Goal: Task Accomplishment & Management: Use online tool/utility

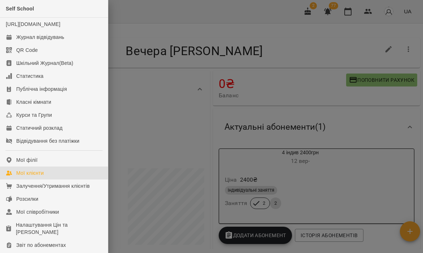
click at [28, 177] on div "Мої клієнти" at bounding box center [29, 173] width 27 height 7
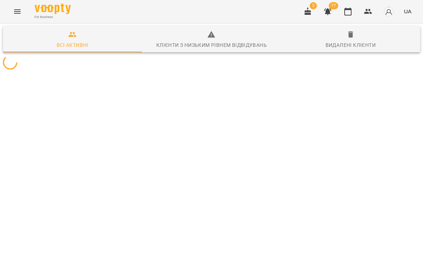
click at [19, 15] on icon "Menu" at bounding box center [17, 11] width 9 height 9
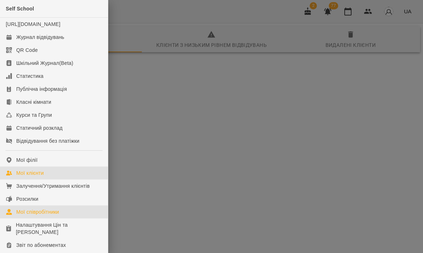
click at [24, 216] on div "Мої співробітники" at bounding box center [37, 212] width 43 height 7
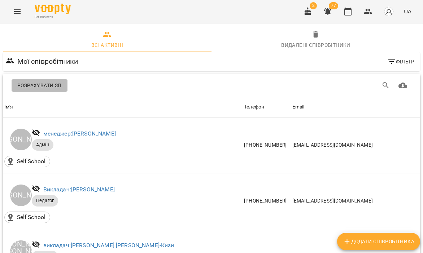
click at [57, 90] on button "Розрахувати ЗП" at bounding box center [40, 85] width 56 height 13
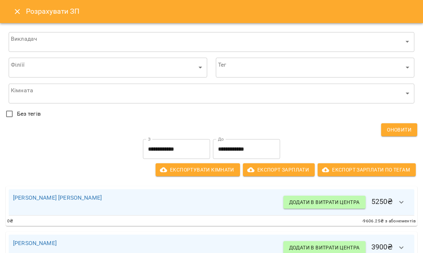
click at [152, 147] on input "**********" at bounding box center [176, 149] width 67 height 20
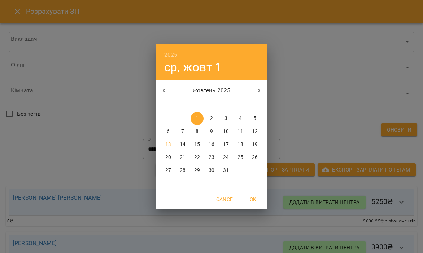
click at [169, 90] on button "button" at bounding box center [164, 90] width 17 height 17
click at [169, 119] on p "1" at bounding box center [168, 118] width 3 height 7
type input "**********"
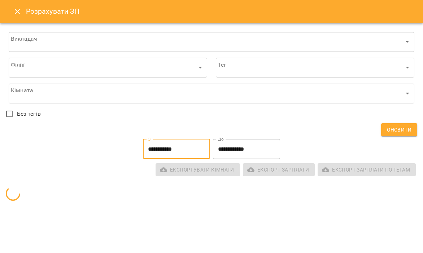
click at [225, 152] on input "**********" at bounding box center [246, 149] width 67 height 20
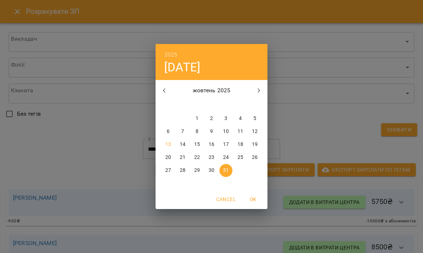
click at [160, 87] on icon "button" at bounding box center [164, 90] width 9 height 9
click at [186, 172] on span "30" at bounding box center [182, 170] width 13 height 7
type input "**********"
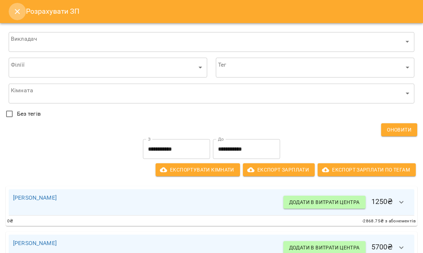
click at [16, 10] on icon "Close" at bounding box center [17, 11] width 5 height 5
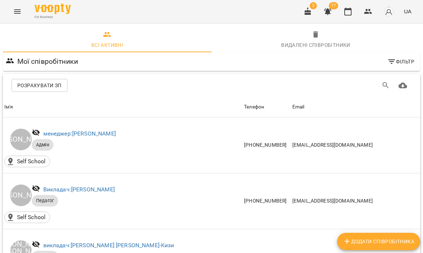
click at [14, 10] on icon "Menu" at bounding box center [17, 11] width 9 height 9
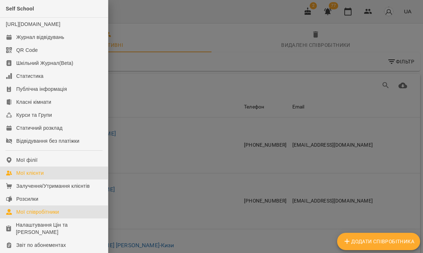
click at [22, 177] on div "Мої клієнти" at bounding box center [29, 173] width 27 height 7
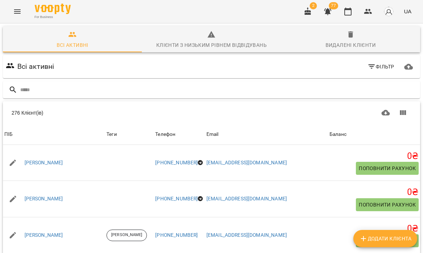
click at [13, 15] on button "Menu" at bounding box center [17, 11] width 17 height 17
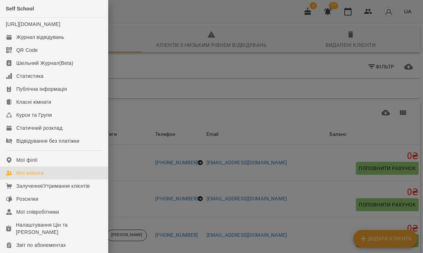
scroll to position [119, 0]
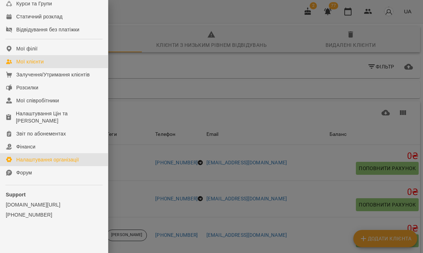
click at [47, 161] on div "Налаштування організації" at bounding box center [47, 159] width 63 height 7
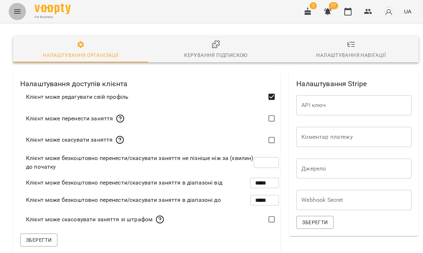
click at [18, 12] on icon "Menu" at bounding box center [17, 11] width 9 height 9
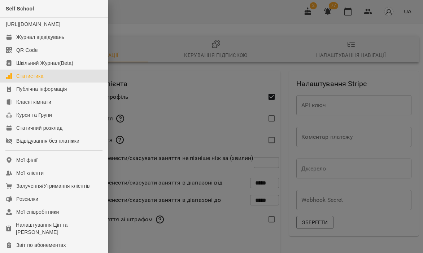
click at [25, 80] on div "Статистика" at bounding box center [29, 76] width 27 height 7
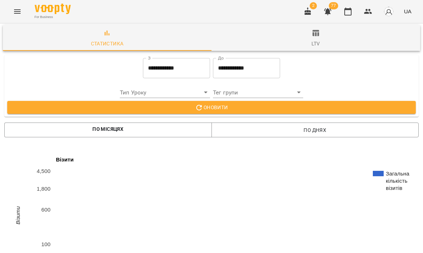
scroll to position [1104, 0]
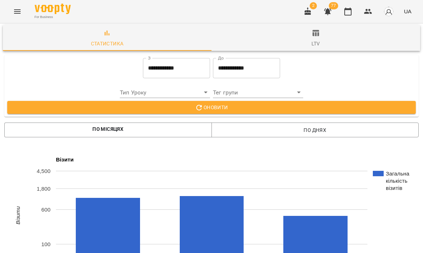
click at [18, 11] on icon "Menu" at bounding box center [17, 11] width 6 height 4
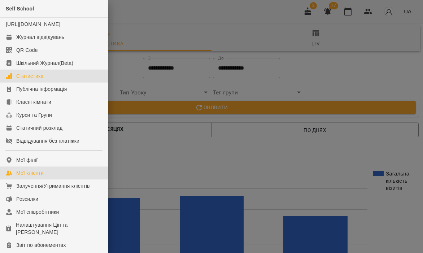
click at [39, 177] on div "Мої клієнти" at bounding box center [29, 173] width 27 height 7
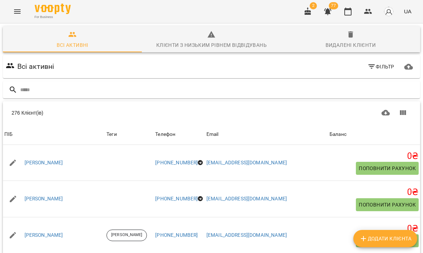
click at [127, 80] on div at bounding box center [211, 90] width 420 height 21
